Goal: Book appointment/travel/reservation

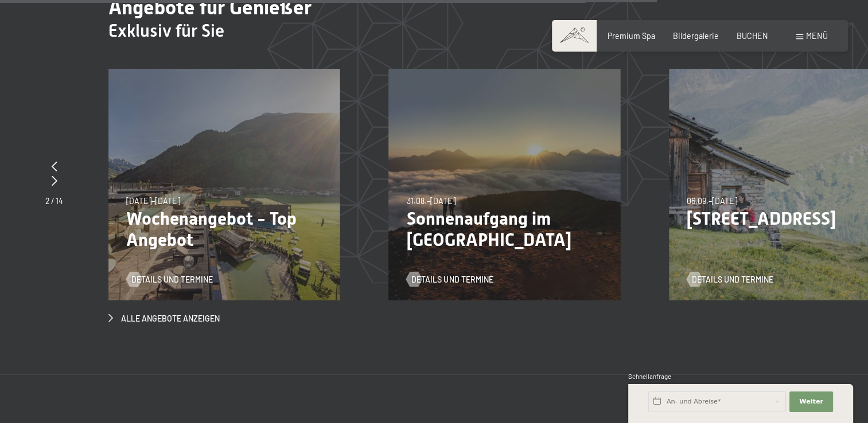
scroll to position [3730, 0]
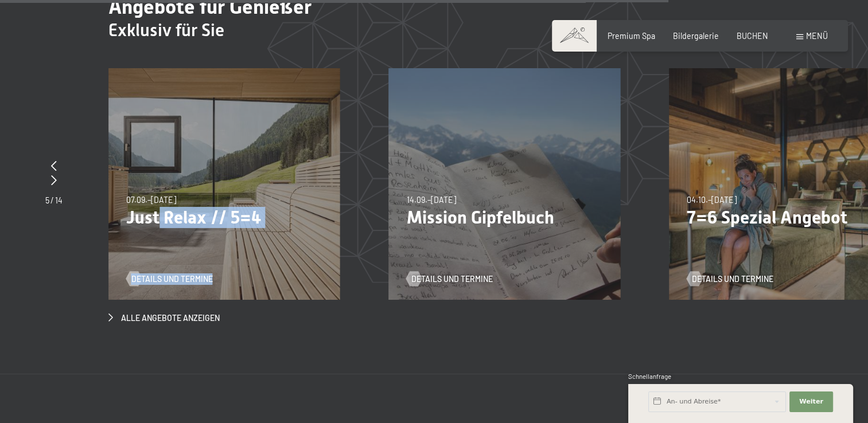
drag, startPoint x: 722, startPoint y: 192, endPoint x: 272, endPoint y: 252, distance: 453.8
click at [272, 252] on div "07.09.–03.10.2025 21.12.–26.12.2025 11.01.–23.01.2026 08.03.–27.03.2026 08.11.–…" at bounding box center [224, 184] width 232 height 232
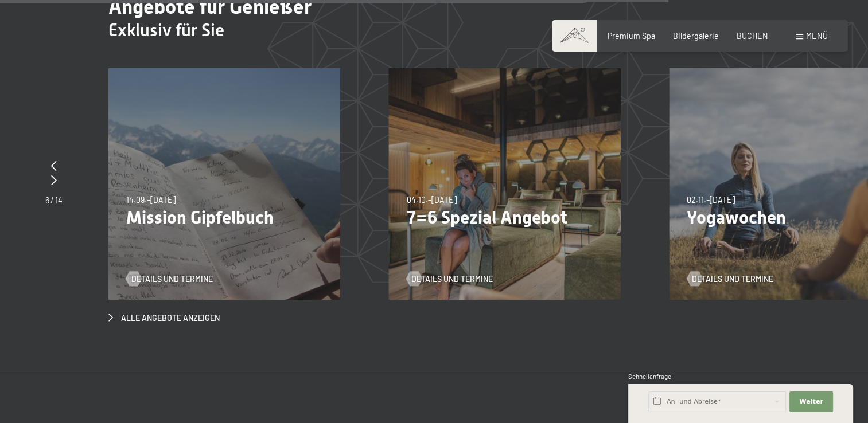
drag, startPoint x: 559, startPoint y: 212, endPoint x: 279, endPoint y: 247, distance: 282.1
click at [280, 248] on div "14.09.–28.09.2025 14.09.–28.09.2025 Mission Gipfelbuch Details und Termine" at bounding box center [224, 184] width 232 height 232
click at [477, 274] on span "Details und Termine" at bounding box center [463, 279] width 81 height 11
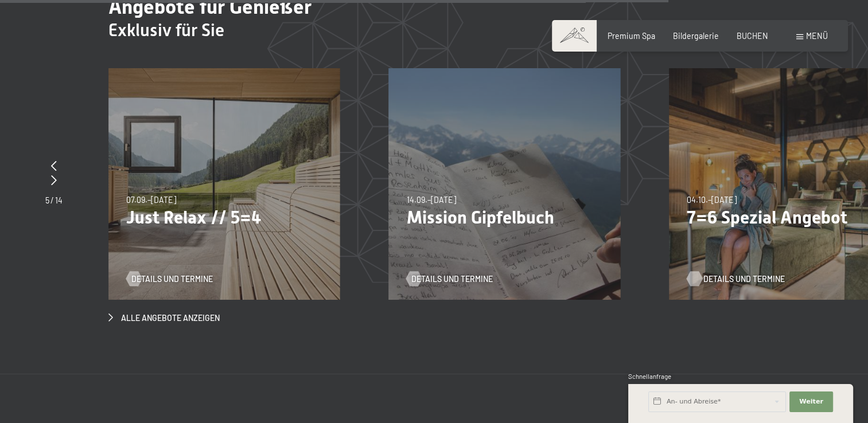
click at [759, 274] on span "Details und Termine" at bounding box center [743, 279] width 81 height 11
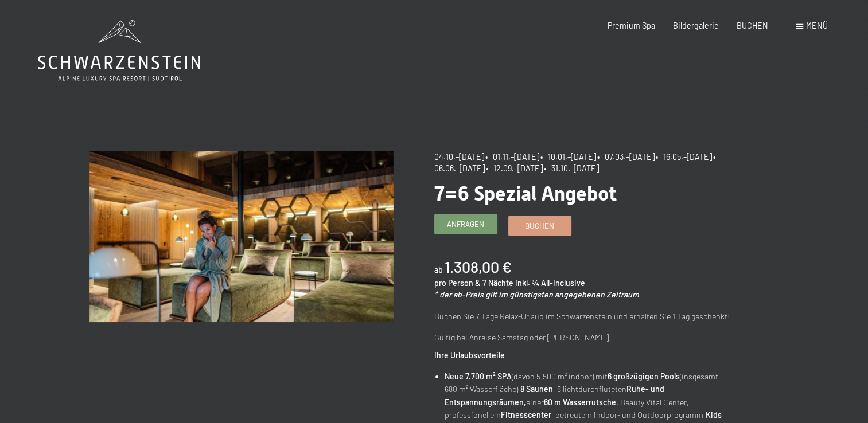
click at [475, 221] on span "Anfragen" at bounding box center [465, 224] width 37 height 10
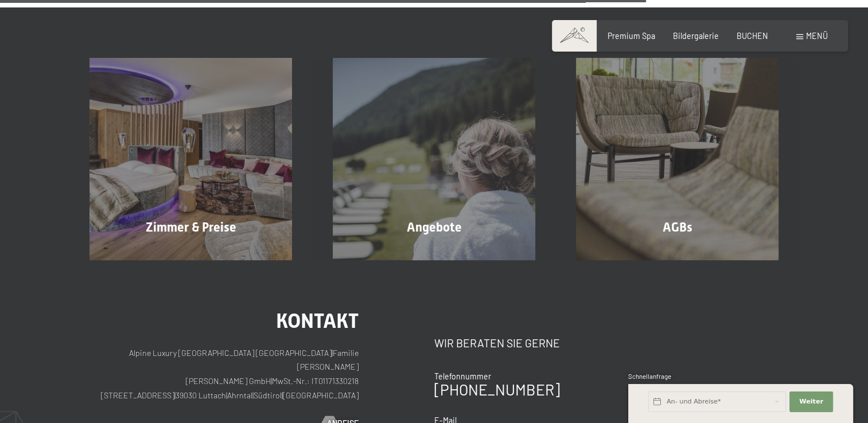
scroll to position [861, 0]
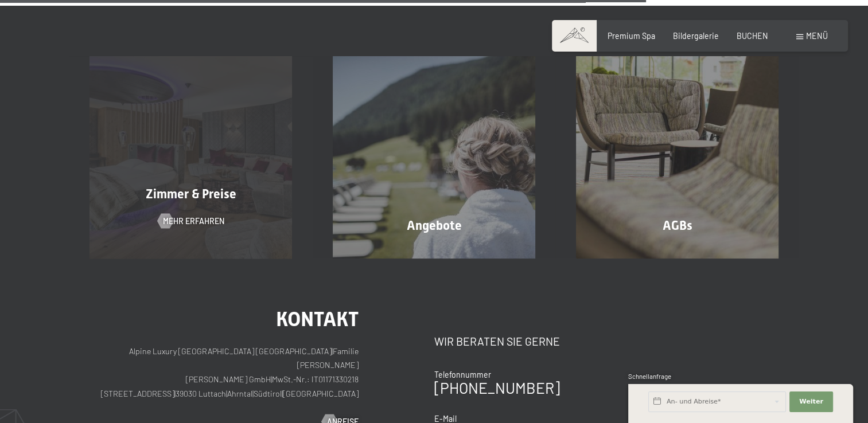
click at [234, 151] on div "Zimmer & Preise Mehr erfahren" at bounding box center [190, 157] width 243 height 203
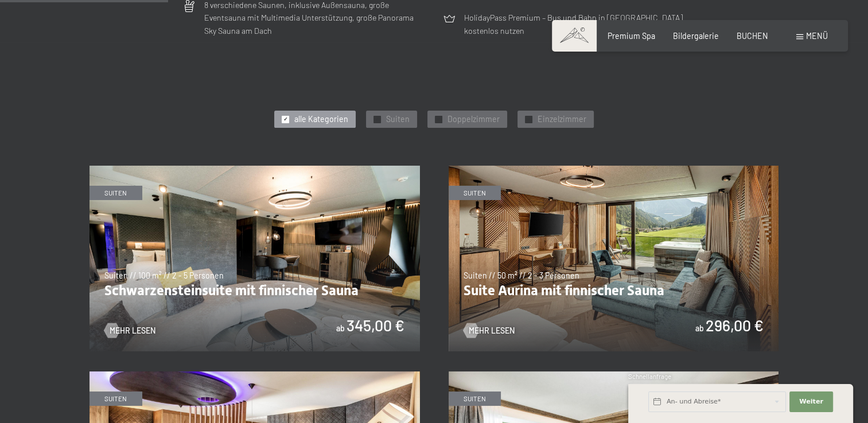
scroll to position [631, 0]
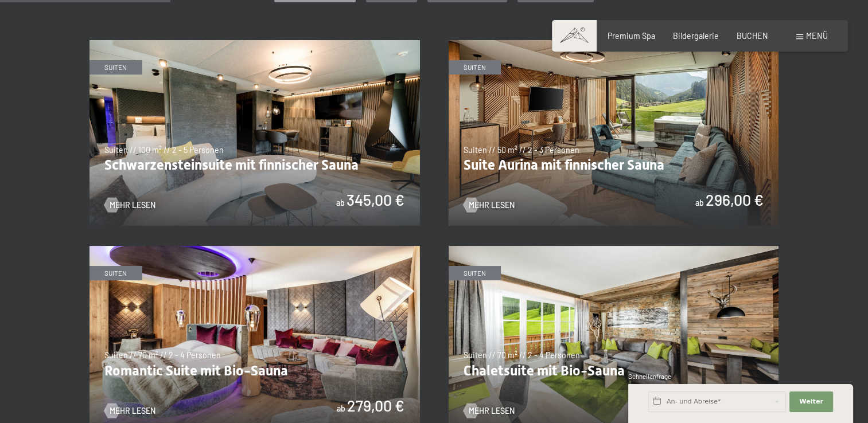
click at [721, 197] on img at bounding box center [614, 133] width 331 height 186
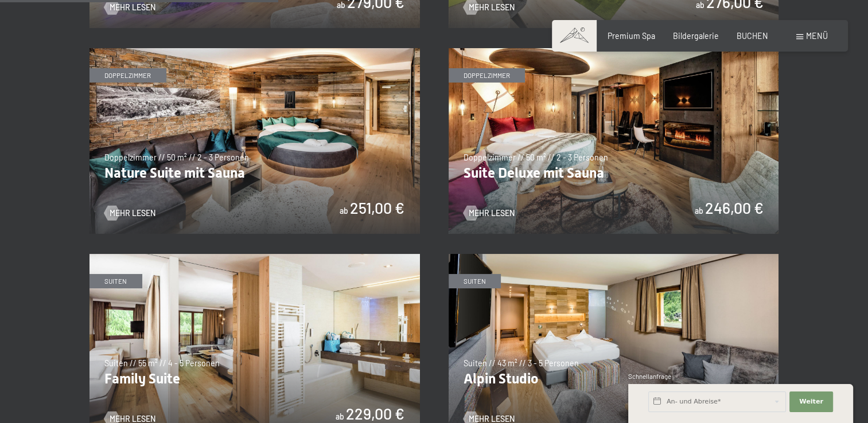
scroll to position [1033, 0]
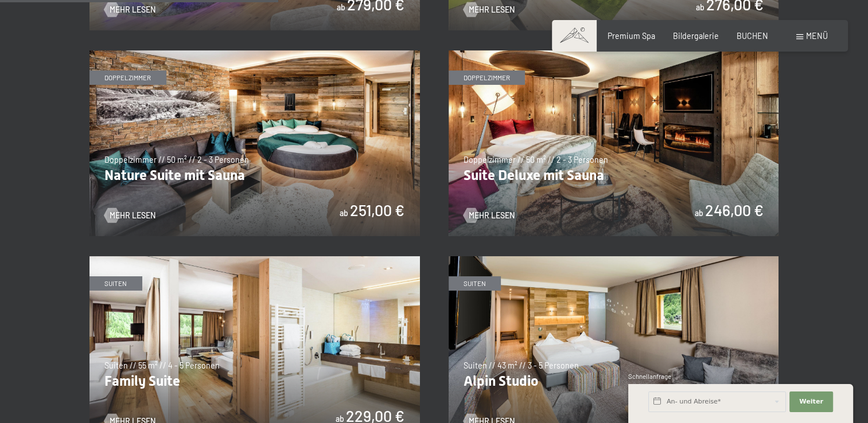
click at [599, 153] on img at bounding box center [614, 143] width 331 height 186
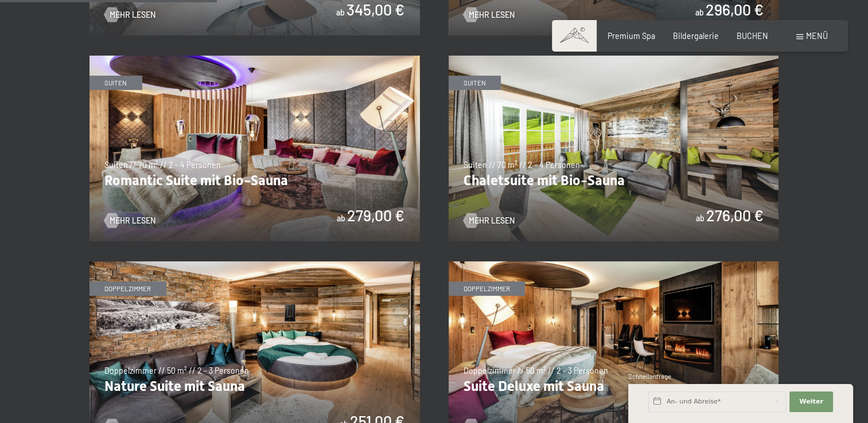
scroll to position [803, 0]
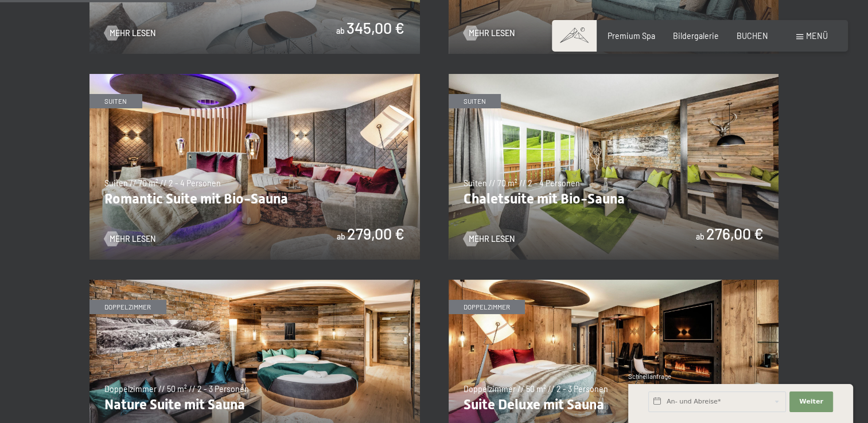
click at [587, 213] on img at bounding box center [614, 167] width 331 height 186
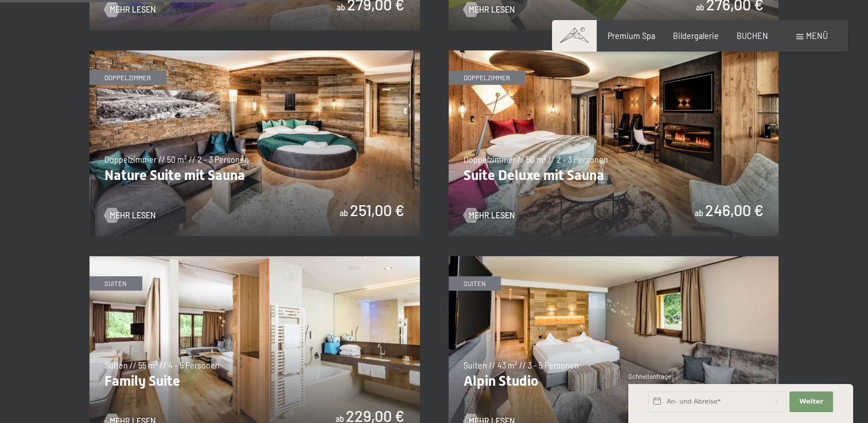
scroll to position [1090, 0]
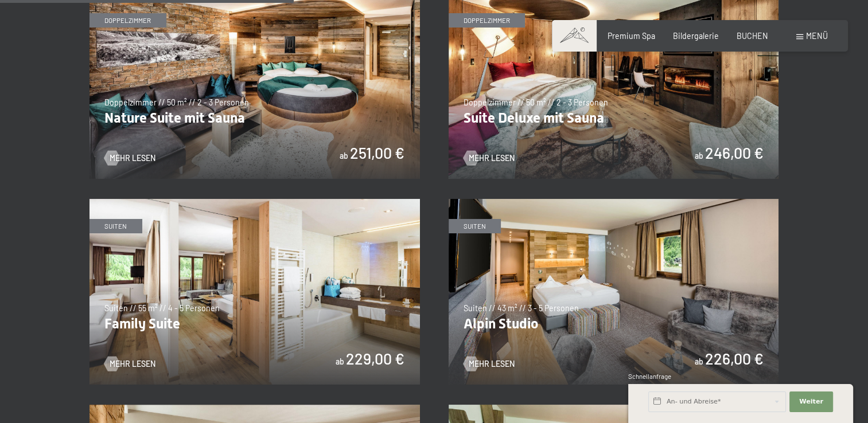
click at [259, 283] on img at bounding box center [255, 292] width 331 height 186
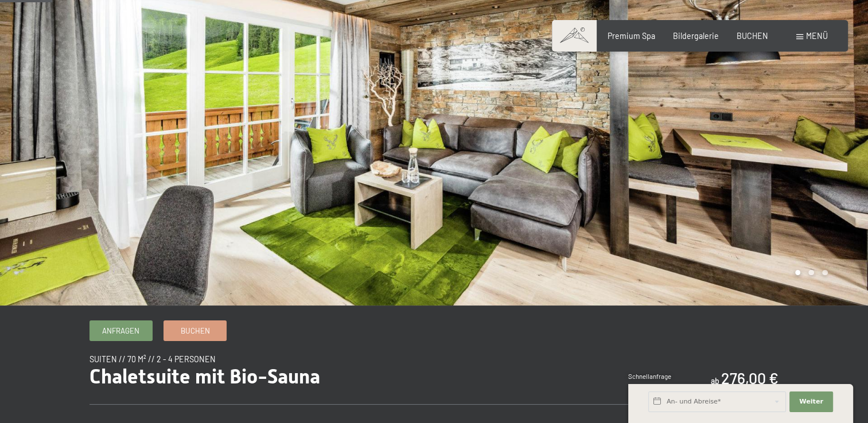
scroll to position [57, 0]
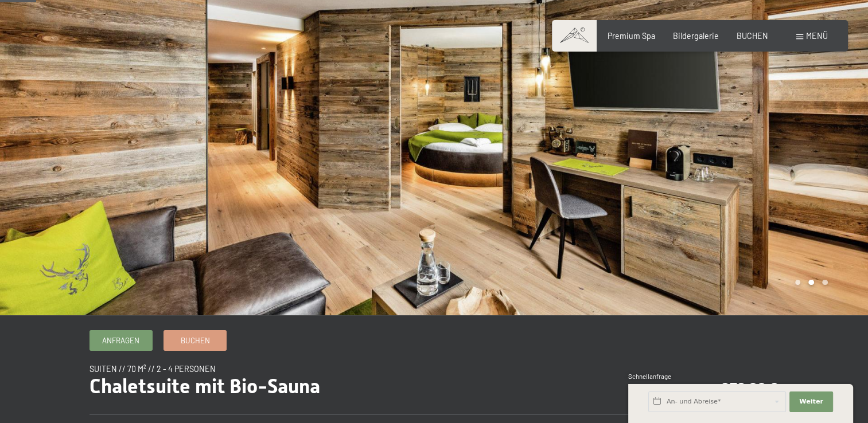
click at [747, 196] on div at bounding box center [651, 129] width 434 height 373
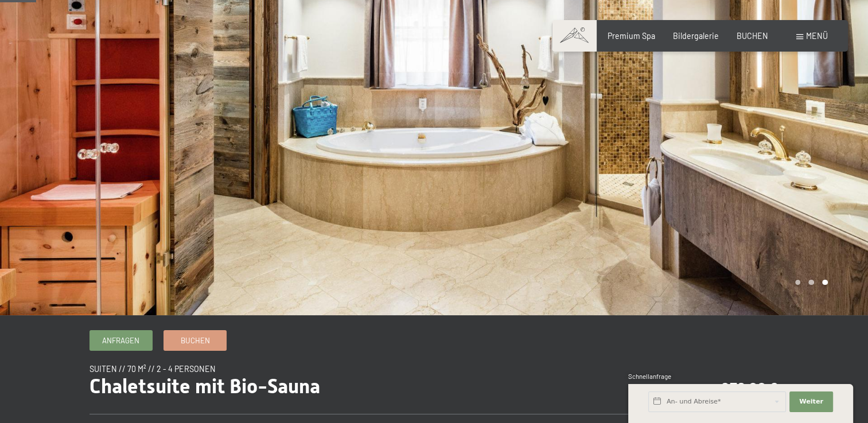
click at [747, 196] on div at bounding box center [651, 129] width 434 height 373
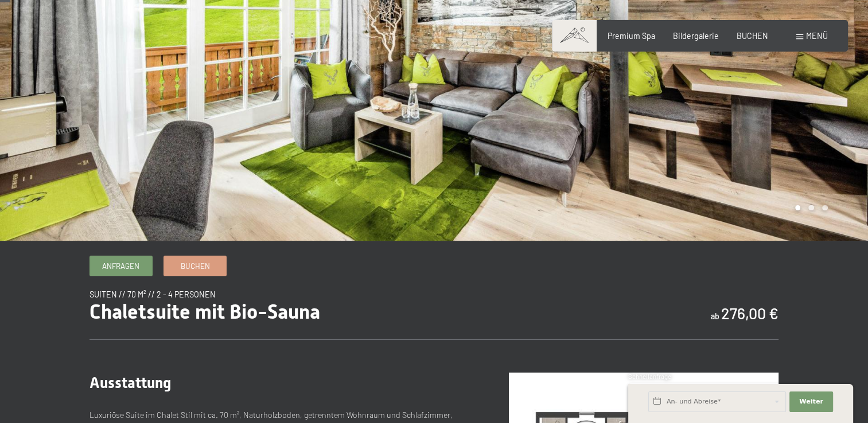
scroll to position [0, 0]
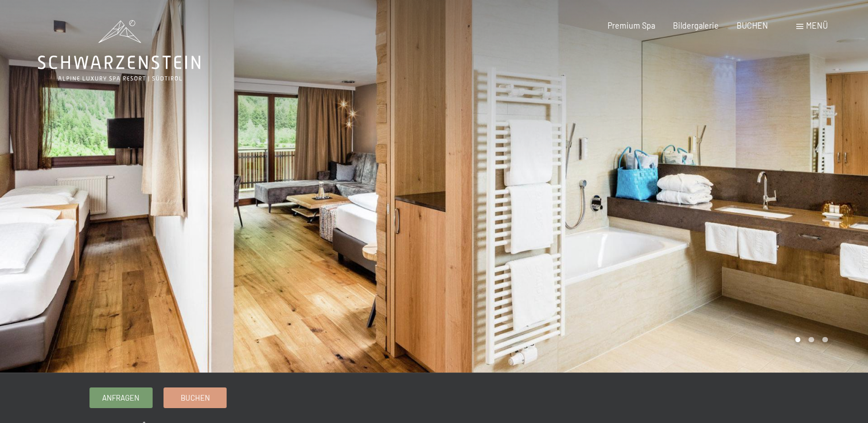
click at [829, 252] on div at bounding box center [651, 186] width 434 height 373
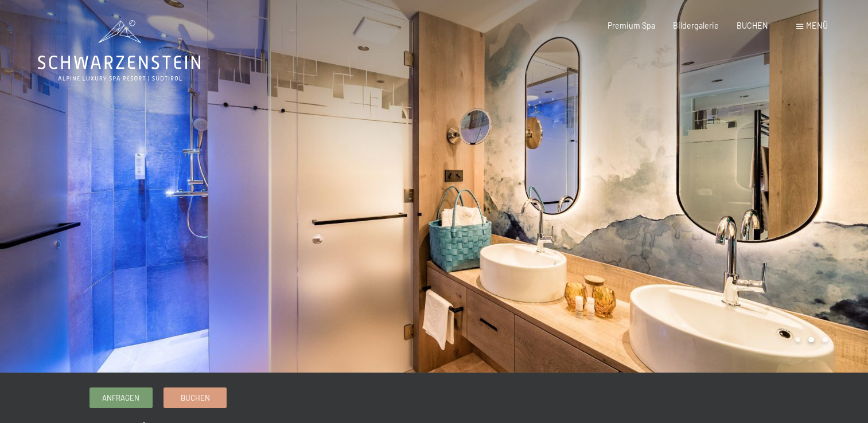
click at [830, 250] on div at bounding box center [651, 186] width 434 height 373
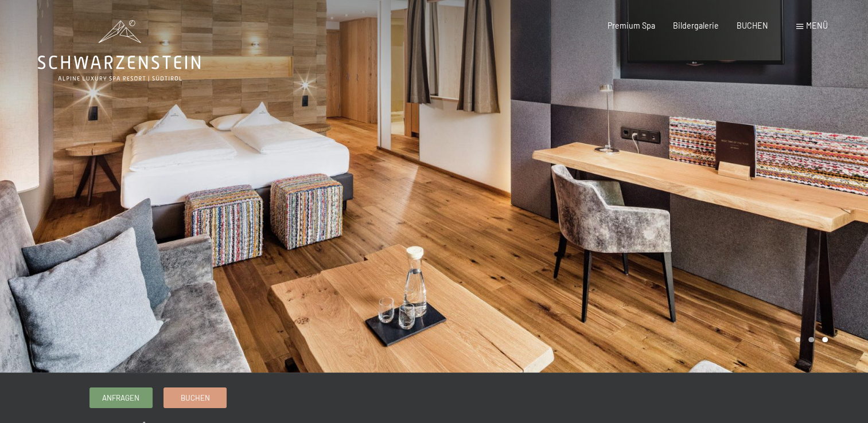
click at [817, 234] on div at bounding box center [651, 186] width 434 height 373
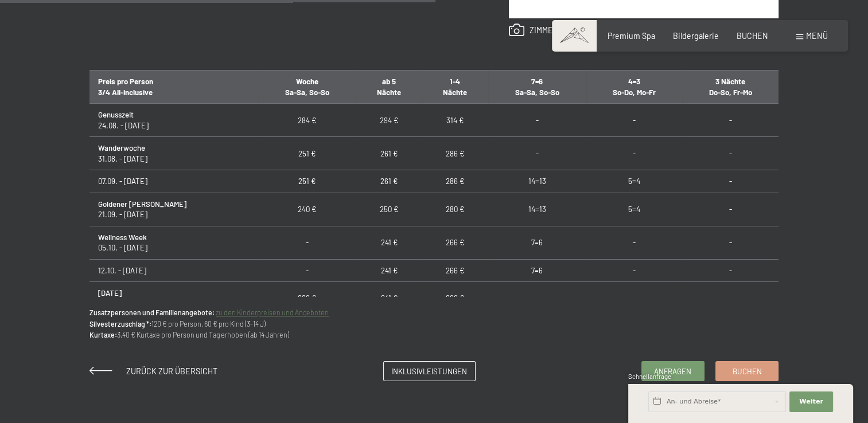
click at [285, 310] on link "zu den Kinderpreisen und Angeboten" at bounding box center [272, 313] width 113 height 8
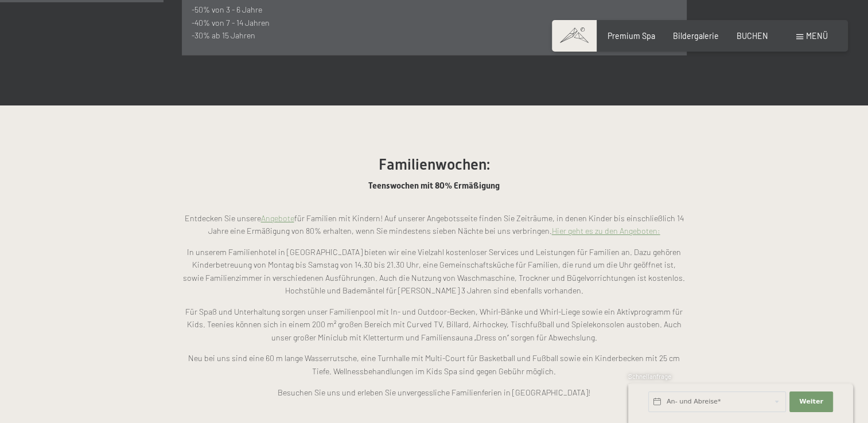
scroll to position [803, 0]
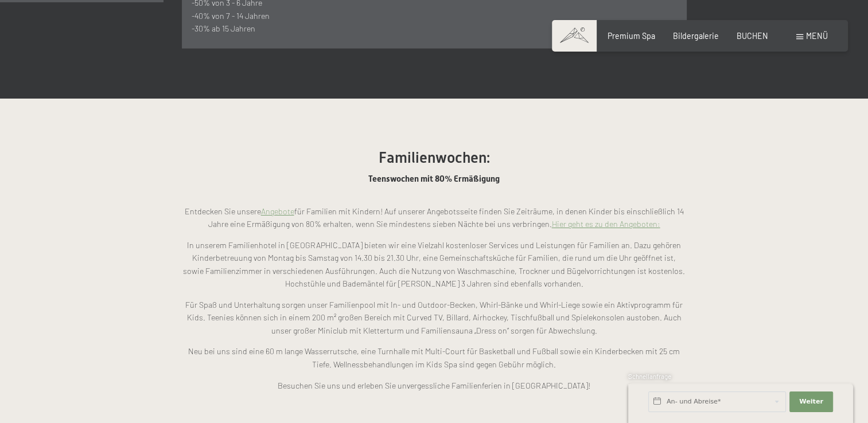
click at [601, 219] on link "Hier geht es zu den Angeboten:" at bounding box center [606, 224] width 108 height 10
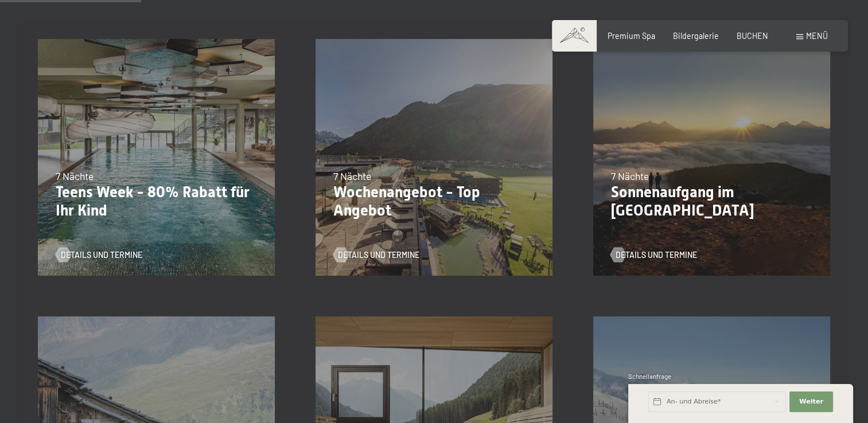
scroll to position [344, 0]
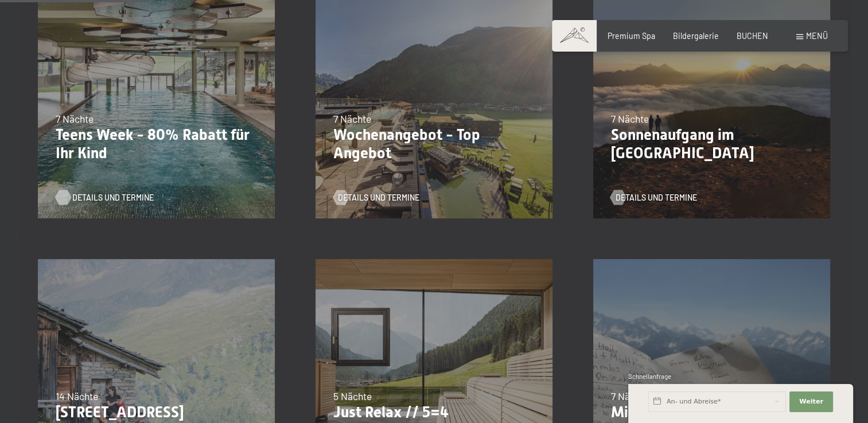
click at [119, 197] on span "Details und Termine" at bounding box center [112, 197] width 81 height 11
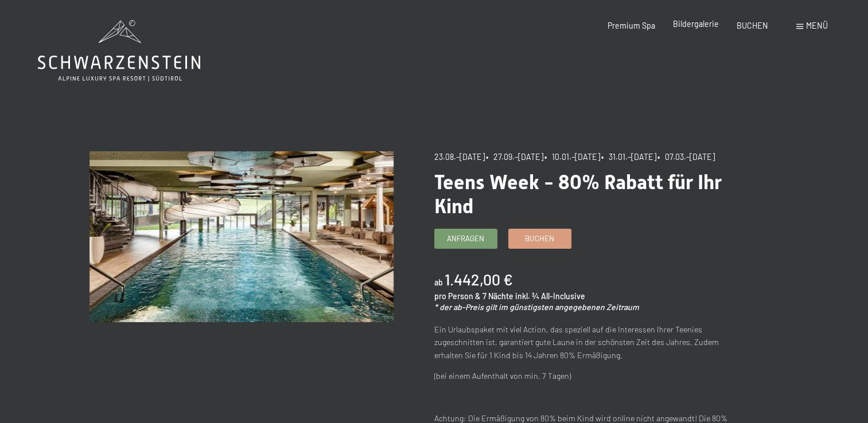
click at [703, 28] on span "Bildergalerie" at bounding box center [696, 24] width 46 height 10
